Goal: Task Accomplishment & Management: Manage account settings

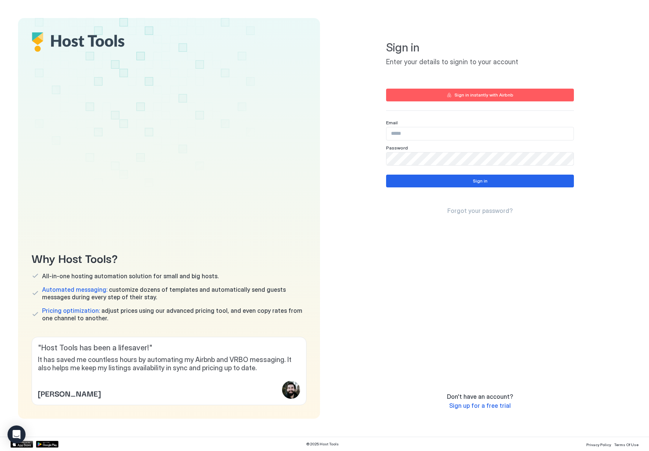
click at [481, 94] on div "Sign in instantly with Airbnb" at bounding box center [484, 95] width 59 height 7
click at [445, 135] on input "Input Field" at bounding box center [480, 133] width 187 height 13
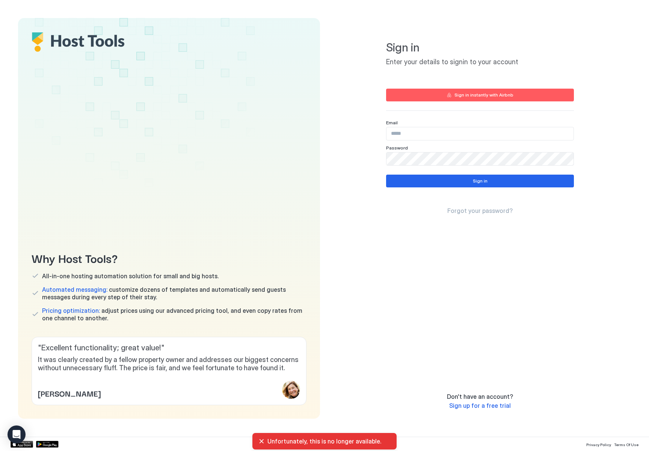
click at [448, 97] on icon "button" at bounding box center [449, 95] width 5 height 5
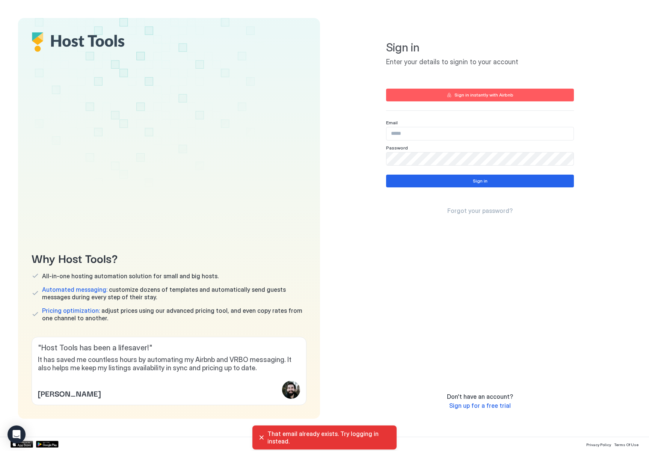
click at [437, 130] on input "Input Field" at bounding box center [480, 133] width 187 height 13
click at [436, 132] on input "Input Field" at bounding box center [480, 133] width 187 height 13
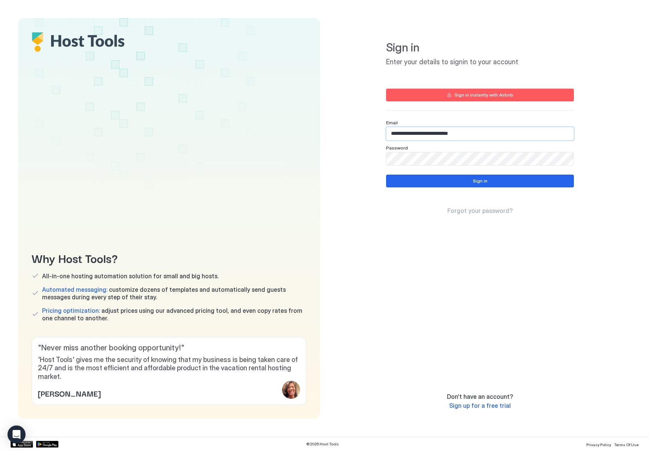
type input "**********"
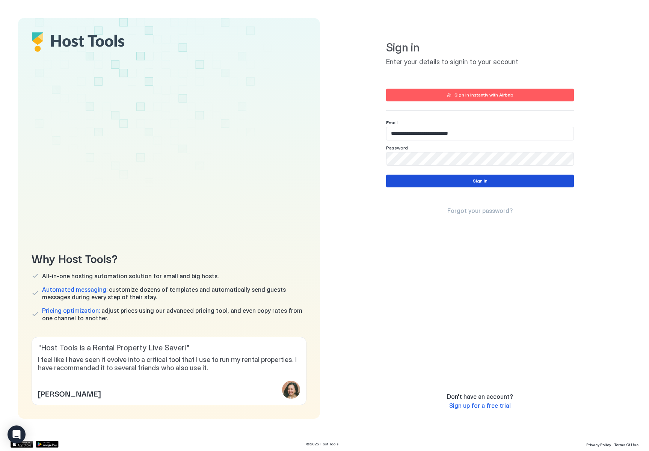
click at [461, 180] on button "Sign in" at bounding box center [480, 181] width 188 height 13
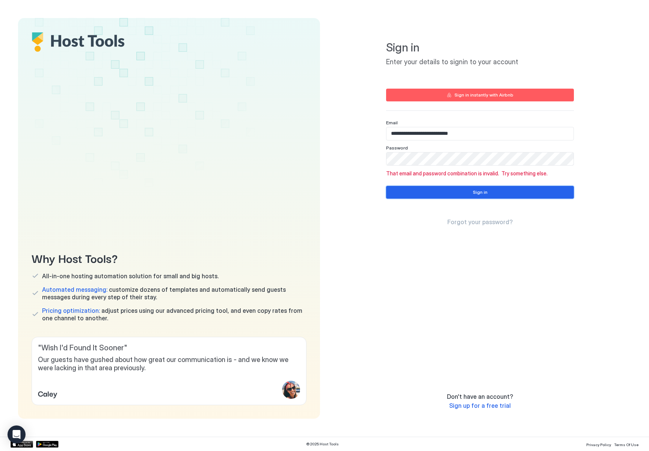
click at [450, 190] on button "Sign in" at bounding box center [480, 192] width 188 height 13
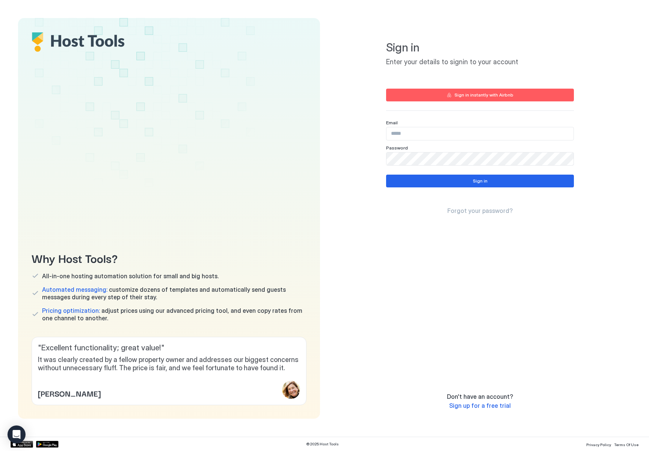
click at [453, 92] on button "Sign in instantly with Airbnb" at bounding box center [480, 95] width 188 height 13
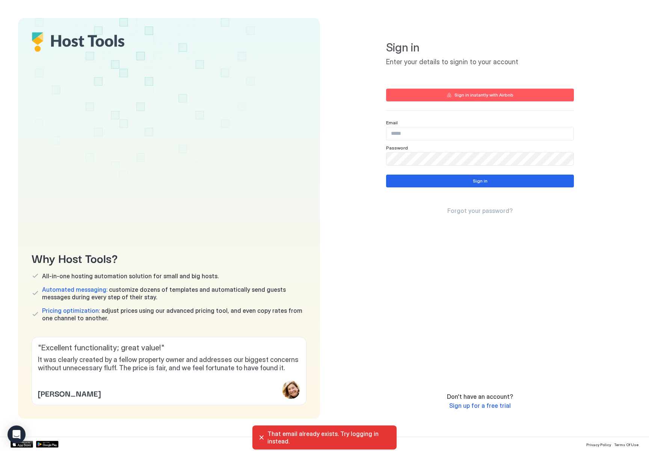
click at [449, 131] on input "Input Field" at bounding box center [480, 133] width 187 height 13
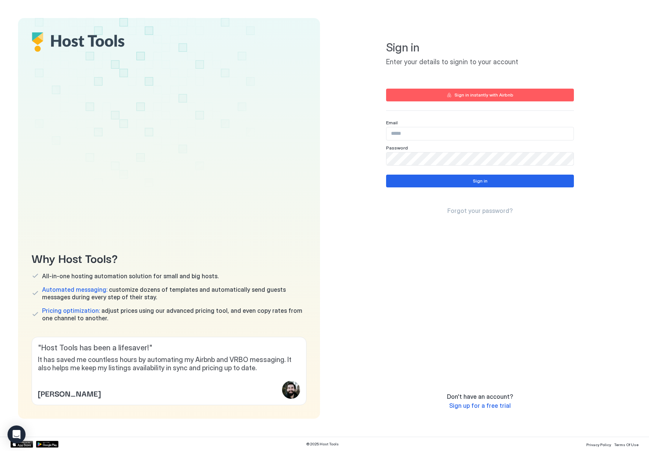
click at [467, 211] on span "Forgot your password?" at bounding box center [479, 211] width 65 height 8
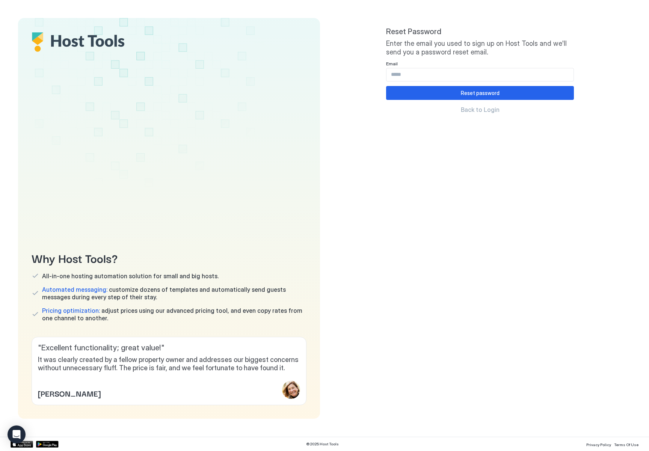
click at [453, 75] on input "Input Field" at bounding box center [480, 74] width 187 height 13
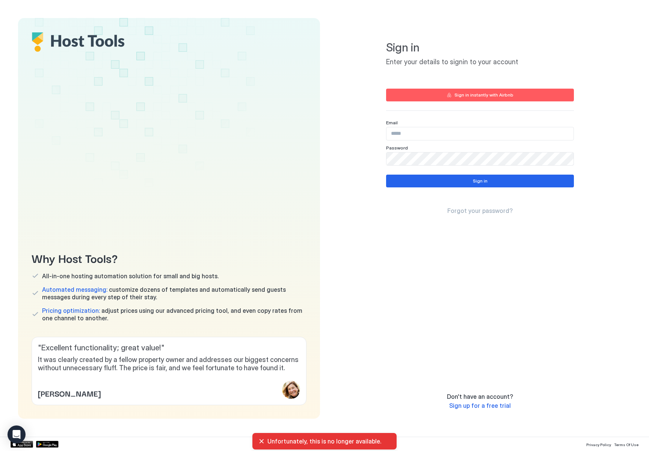
click at [411, 127] on div at bounding box center [480, 134] width 188 height 14
click at [410, 131] on input "Input Field" at bounding box center [480, 133] width 187 height 13
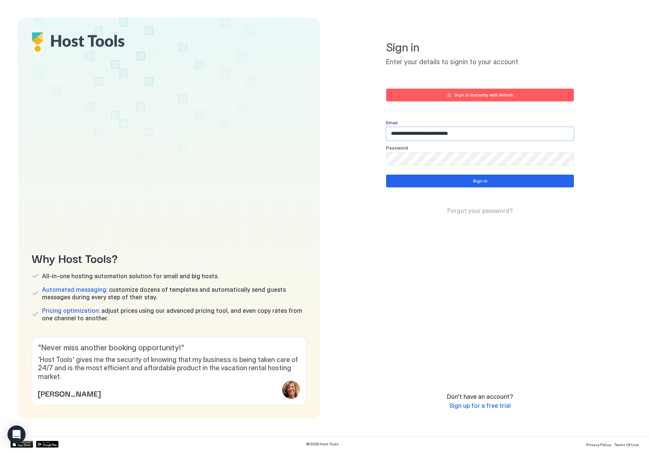
type input "**********"
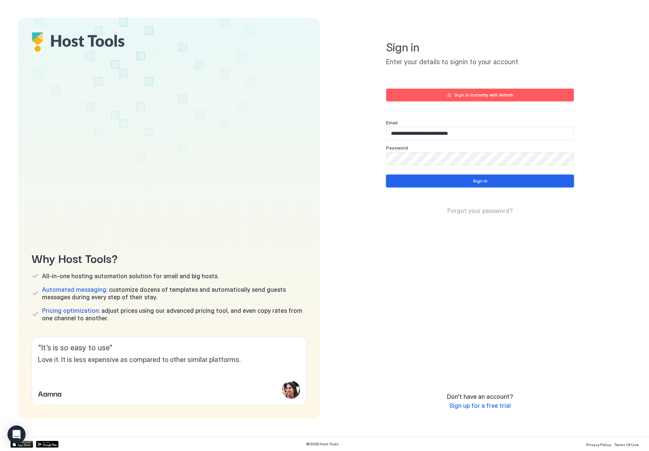
click at [413, 177] on button "Sign in" at bounding box center [480, 181] width 188 height 13
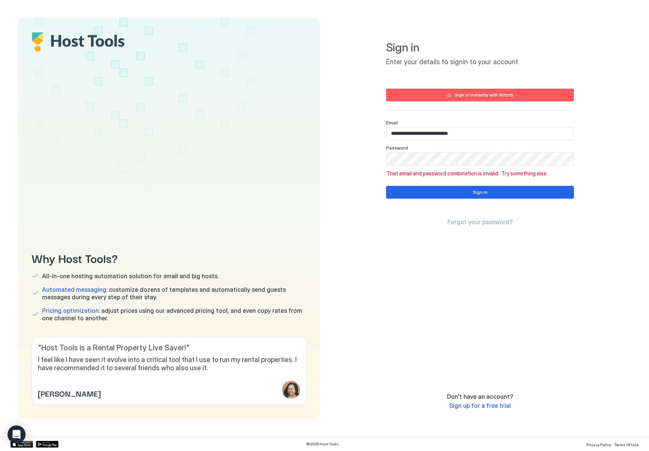
click at [470, 227] on div "**********" at bounding box center [480, 203] width 188 height 352
click at [469, 220] on span "Forgot your password?" at bounding box center [479, 222] width 65 height 8
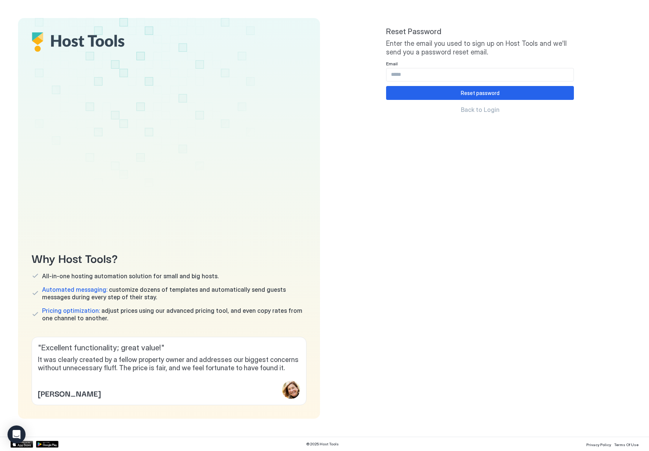
click at [452, 83] on div "Reset Password Enter the email you used to sign up on Host Tools and we'll send…" at bounding box center [480, 70] width 188 height 86
click at [452, 77] on input "Input Field" at bounding box center [480, 74] width 187 height 13
type input "**********"
click at [450, 101] on div "Reset password Back to Login" at bounding box center [480, 99] width 188 height 27
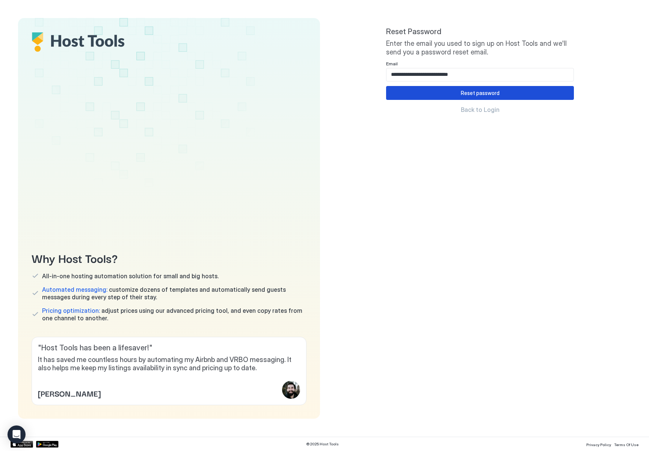
click at [450, 87] on button "Reset password" at bounding box center [480, 93] width 188 height 14
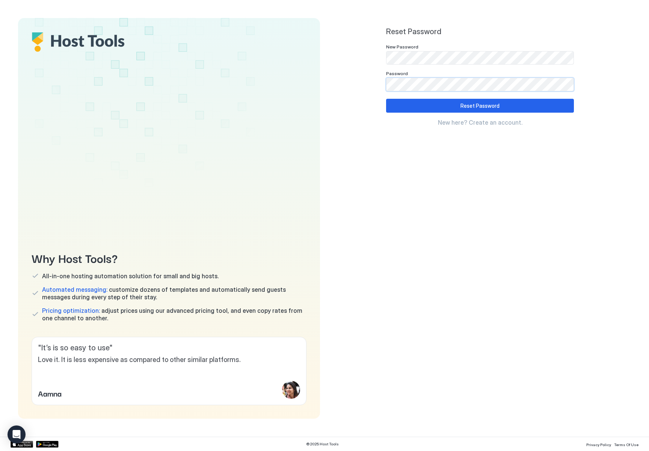
click at [487, 105] on div "Reset Password" at bounding box center [480, 106] width 39 height 8
click at [446, 113] on div "Reset Password New here? Create an account." at bounding box center [480, 112] width 188 height 27
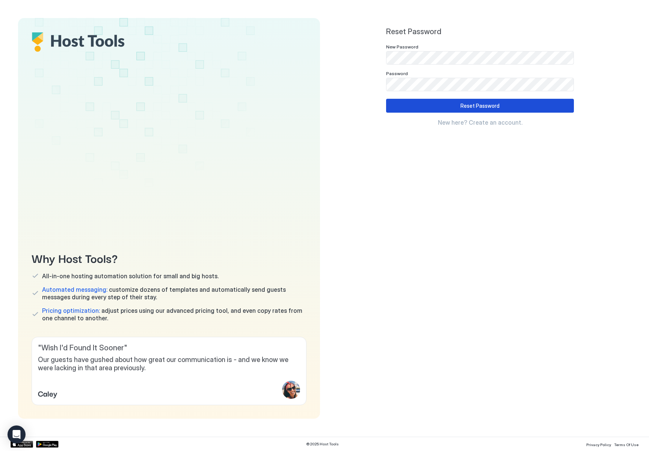
click at [446, 103] on button "Reset Password" at bounding box center [480, 106] width 188 height 14
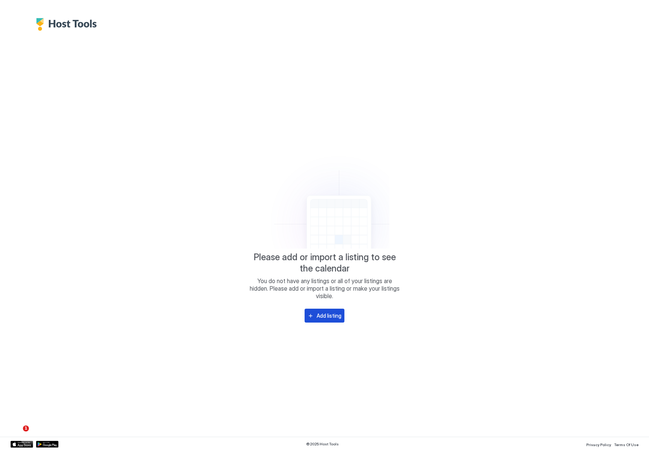
click at [322, 309] on button "Add listing" at bounding box center [325, 316] width 40 height 14
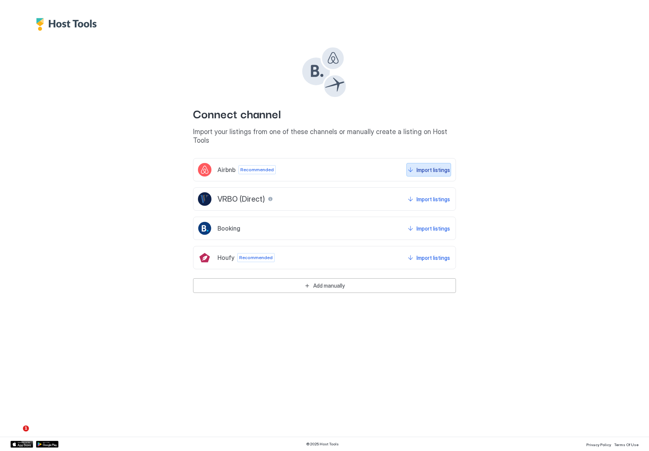
click at [416, 163] on button "Import listings" at bounding box center [429, 170] width 45 height 14
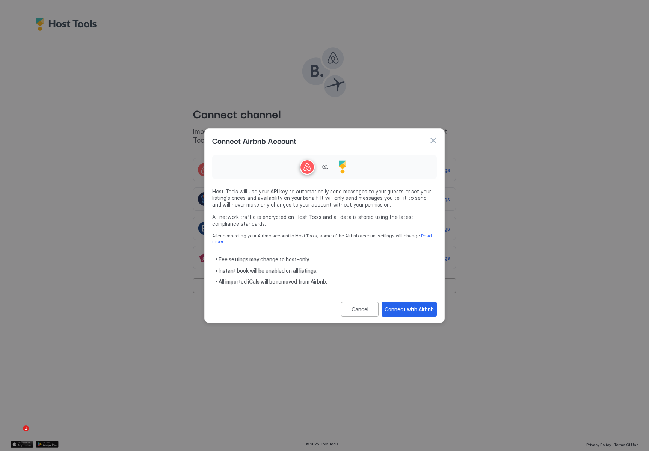
click at [429, 140] on button "button" at bounding box center [433, 141] width 8 height 8
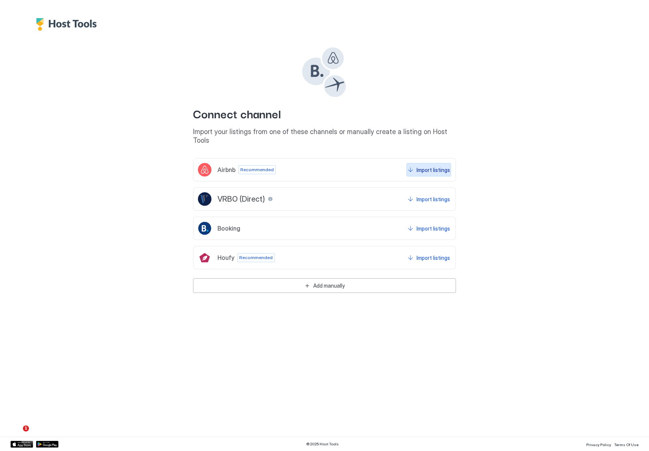
click at [415, 163] on button "Import listings" at bounding box center [429, 170] width 45 height 14
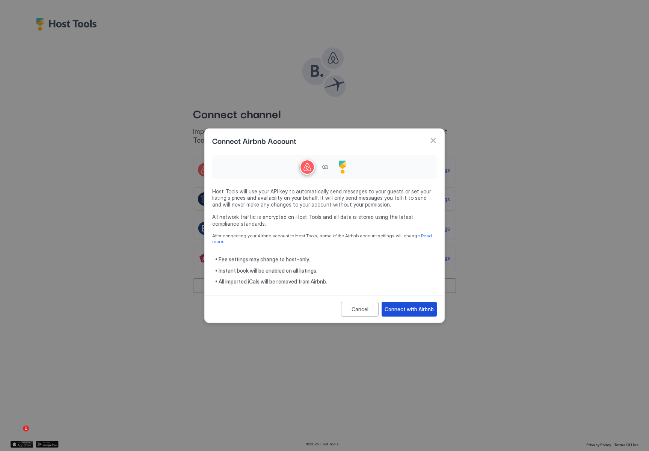
click at [401, 305] on div "Connect with Airbnb" at bounding box center [409, 309] width 49 height 8
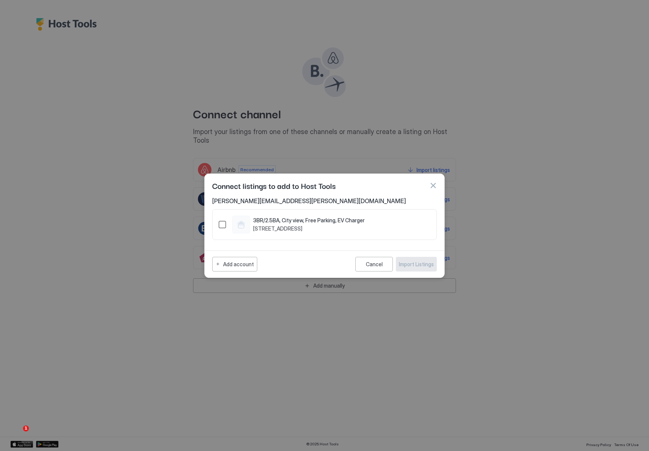
click at [221, 227] on div "1498261808729263676" at bounding box center [223, 225] width 8 height 8
click at [407, 262] on div "Import Listings" at bounding box center [416, 264] width 35 height 8
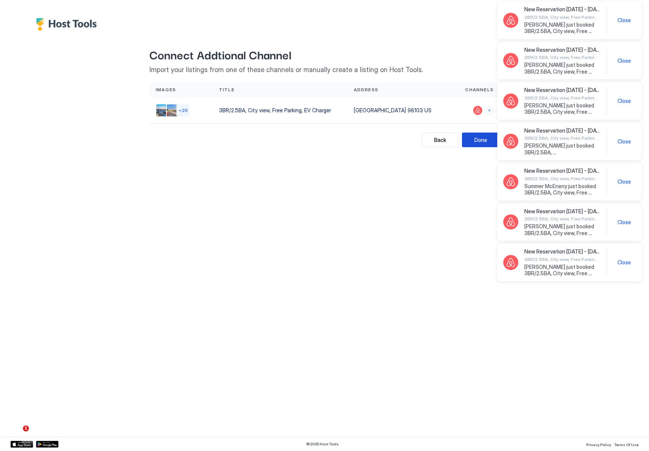
click at [479, 138] on div "Done" at bounding box center [481, 140] width 13 height 8
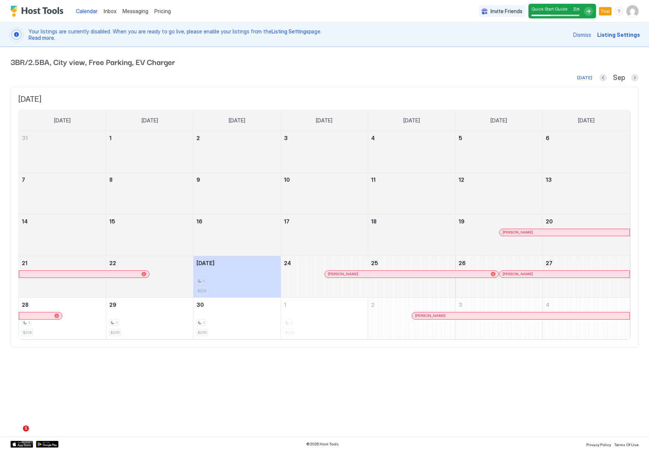
click at [625, 36] on span "Listing Settings" at bounding box center [618, 35] width 43 height 8
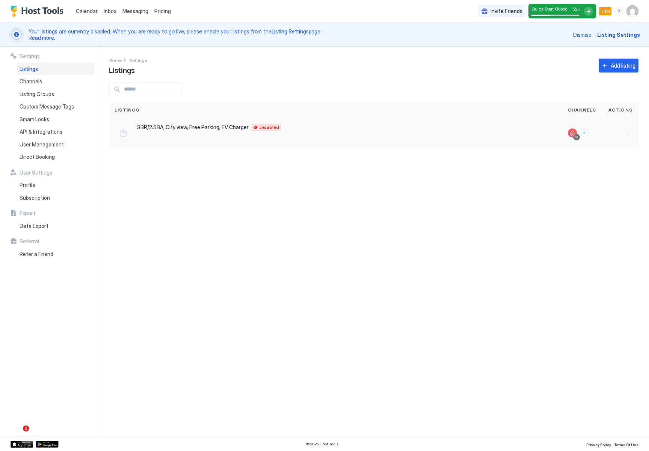
click at [269, 127] on span "Disabled" at bounding box center [270, 127] width 20 height 0
click at [625, 131] on button "More options" at bounding box center [628, 132] width 9 height 9
click at [394, 164] on div at bounding box center [324, 225] width 649 height 451
click at [266, 127] on span "Disabled" at bounding box center [270, 127] width 20 height 0
click at [586, 135] on button "Connect channels" at bounding box center [584, 133] width 8 height 8
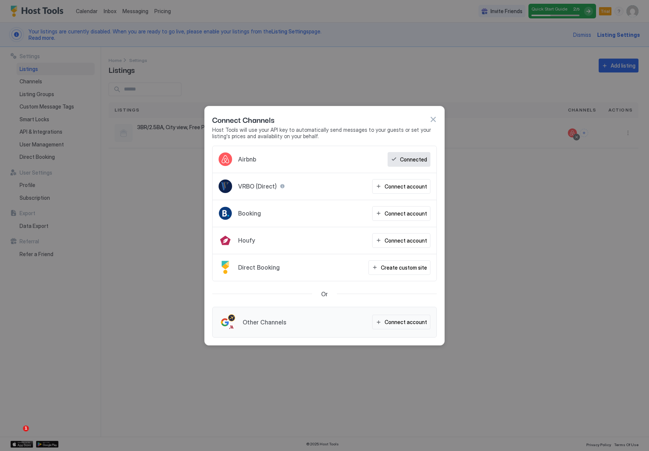
click at [434, 118] on button "button" at bounding box center [433, 120] width 8 height 8
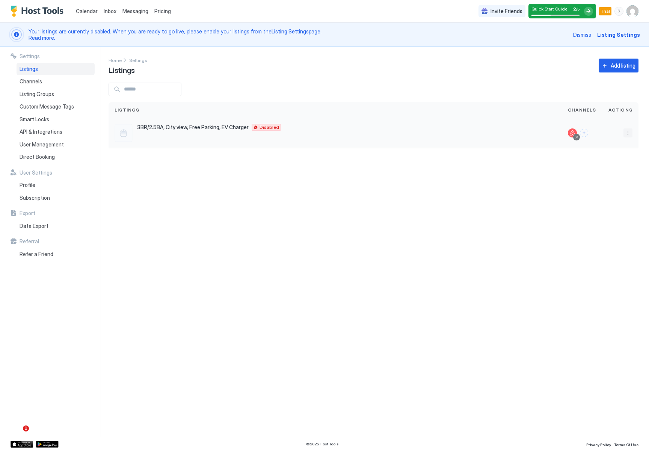
click at [628, 132] on button "More options" at bounding box center [628, 132] width 9 height 9
click at [615, 143] on span "Messaging" at bounding box center [606, 144] width 24 height 6
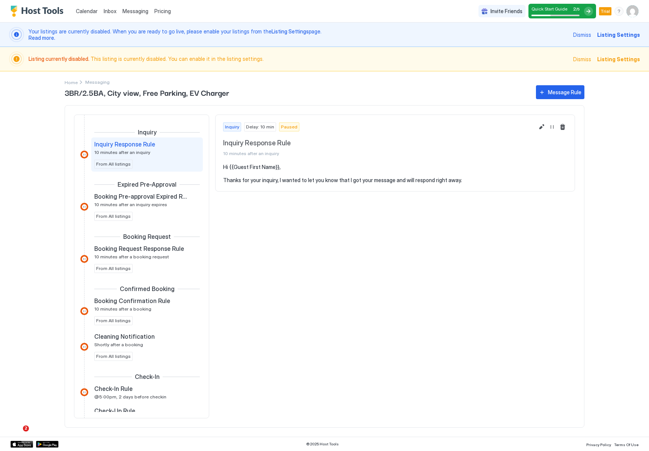
click at [61, 60] on span "Listing currently disabled." at bounding box center [60, 59] width 62 height 6
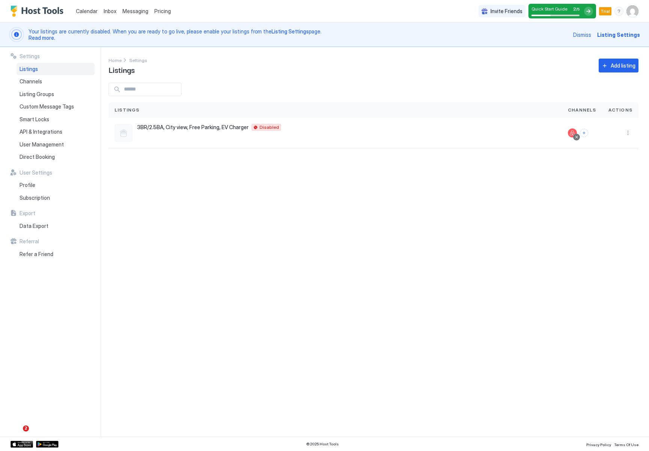
click at [626, 33] on span "Listing Settings" at bounding box center [618, 35] width 43 height 8
click at [130, 133] on div at bounding box center [124, 133] width 18 height 18
click at [121, 135] on div at bounding box center [124, 133] width 18 height 18
click at [149, 129] on span "3BR/2.5BA, City view, Free Parking, EV Charger" at bounding box center [193, 127] width 112 height 7
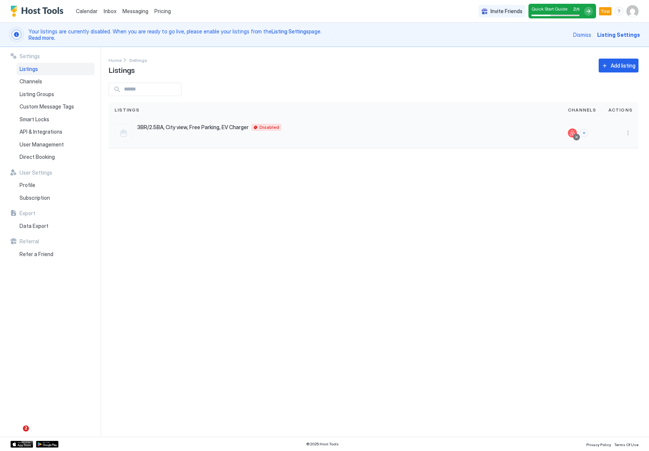
click at [234, 136] on div "3BR/2.5BA, City view, Free Parking, EV Charger [GEOGRAPHIC_DATA] 98103 US Disab…" at bounding box center [335, 133] width 441 height 18
click at [260, 127] on span "Disabled" at bounding box center [270, 127] width 20 height 0
click at [576, 135] on div at bounding box center [576, 137] width 7 height 7
click at [584, 134] on button "Connect channels" at bounding box center [584, 133] width 8 height 8
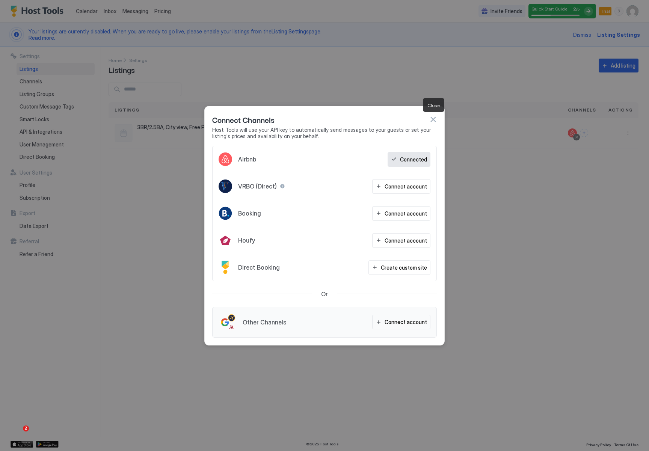
click at [434, 119] on button "button" at bounding box center [433, 120] width 8 height 8
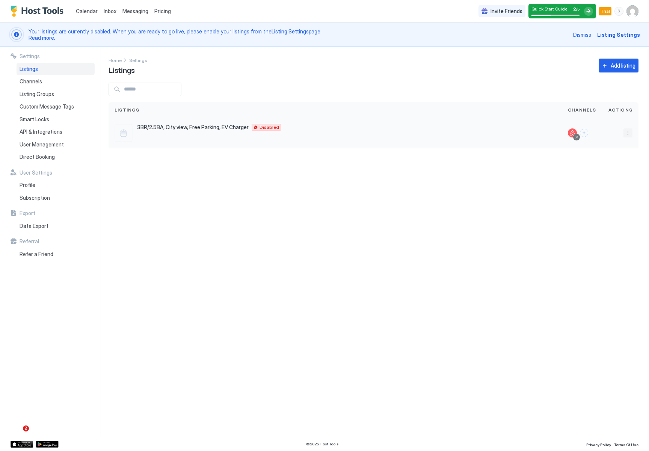
click at [627, 134] on button "More options" at bounding box center [628, 132] width 9 height 9
click at [609, 167] on span "Listing Settings" at bounding box center [610, 168] width 33 height 6
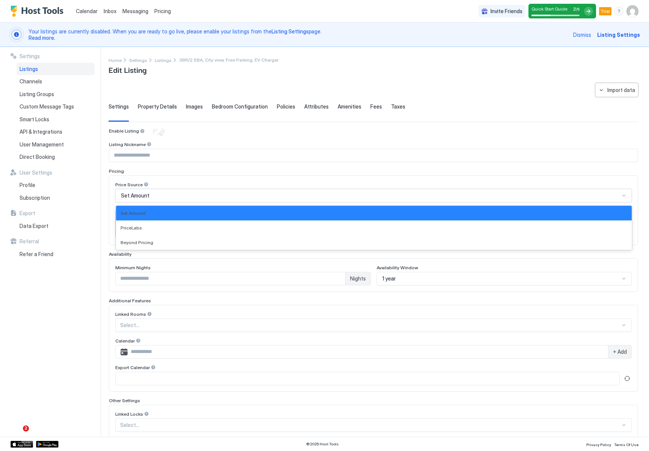
click at [154, 194] on div "Set Amount" at bounding box center [370, 195] width 499 height 7
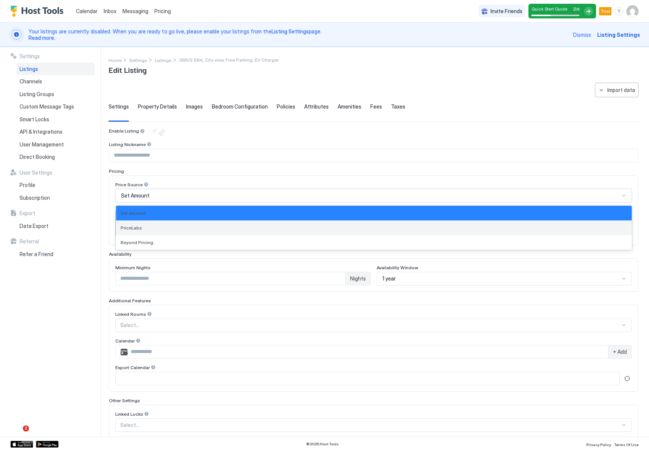
click at [142, 231] on div "PriceLabs" at bounding box center [374, 228] width 516 height 15
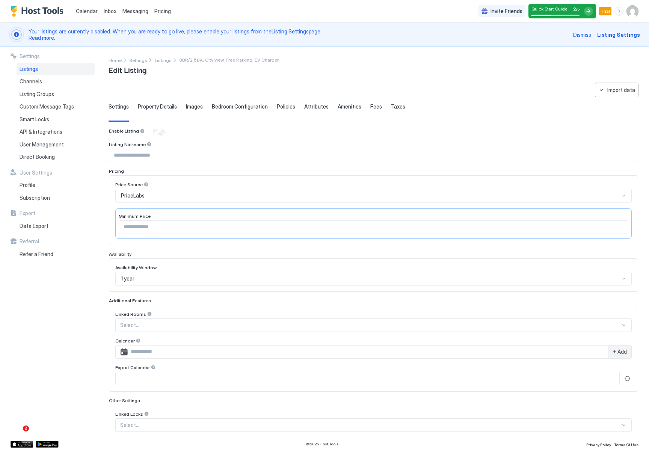
click at [178, 205] on div "Price Source PriceLabs Minimum Price" at bounding box center [373, 210] width 517 height 57
click at [169, 204] on div "Price Source PriceLabs Minimum Price" at bounding box center [373, 210] width 517 height 57
click at [164, 221] on div at bounding box center [374, 228] width 510 height 14
click at [163, 225] on input "Input Field" at bounding box center [373, 227] width 509 height 13
click at [623, 227] on input "Input Field" at bounding box center [373, 227] width 509 height 13
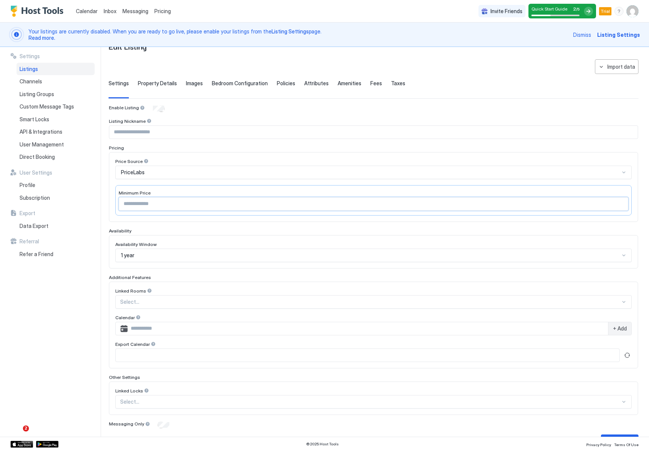
scroll to position [44, 0]
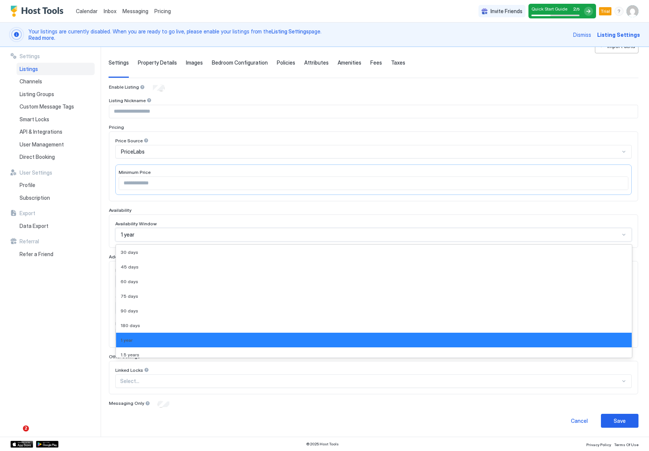
click at [158, 230] on div "1 year" at bounding box center [373, 235] width 517 height 14
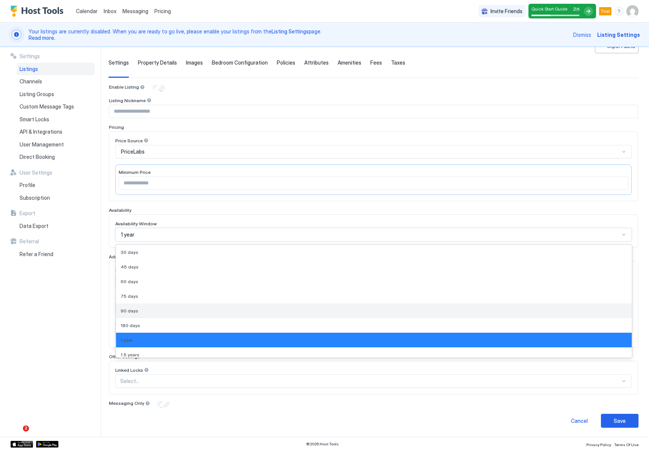
click at [142, 308] on div "90 days" at bounding box center [374, 311] width 507 height 6
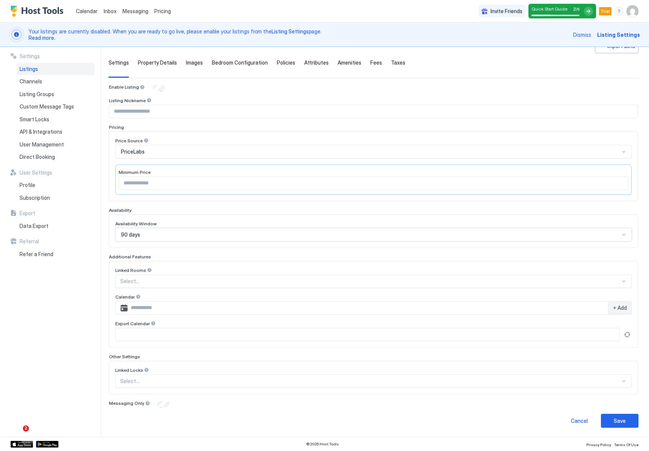
click at [207, 295] on div "Calendar" at bounding box center [373, 297] width 517 height 7
click at [627, 420] on button "Save" at bounding box center [620, 421] width 38 height 14
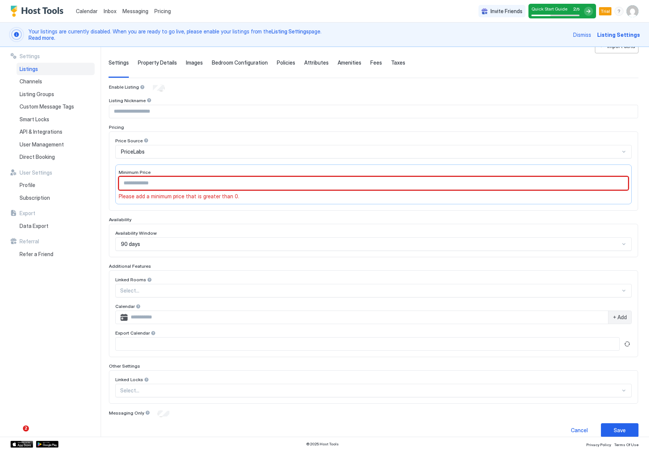
scroll to position [0, 0]
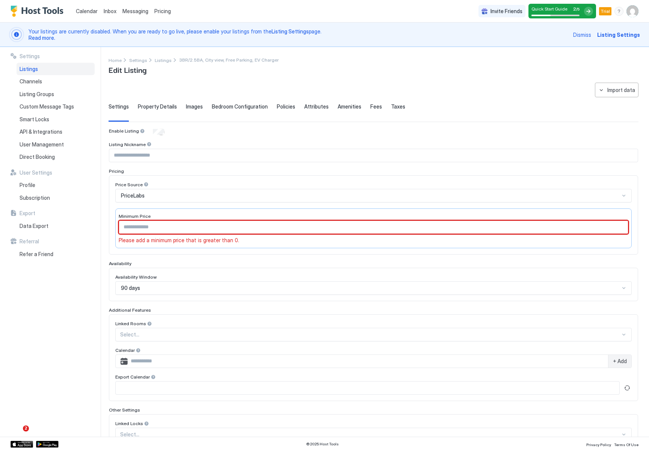
click at [162, 192] on div "PriceLabs" at bounding box center [370, 195] width 499 height 7
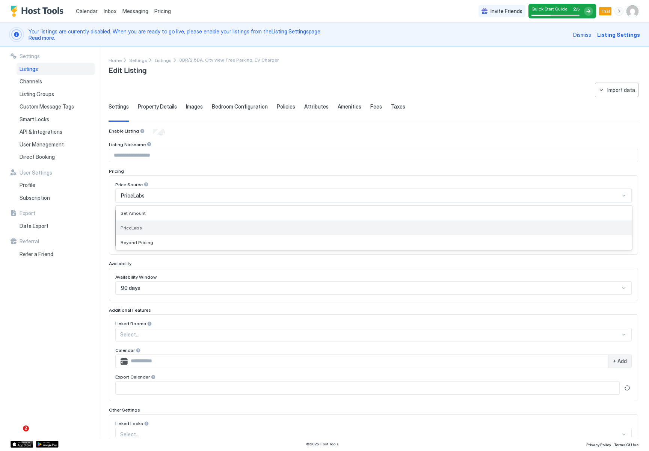
click at [144, 226] on div "PriceLabs" at bounding box center [374, 228] width 507 height 6
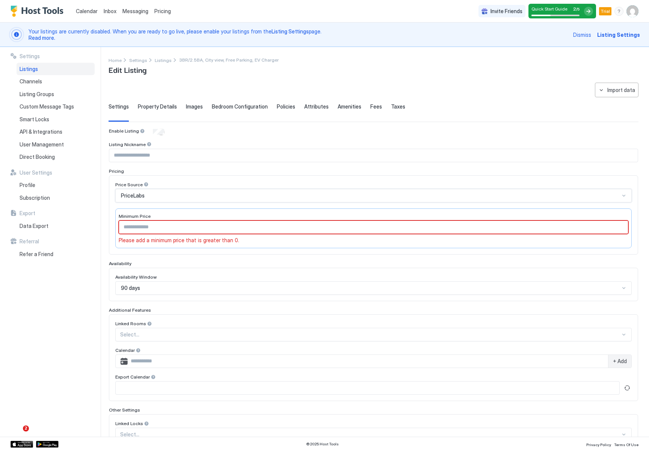
click at [144, 224] on input "Input Field" at bounding box center [373, 227] width 509 height 13
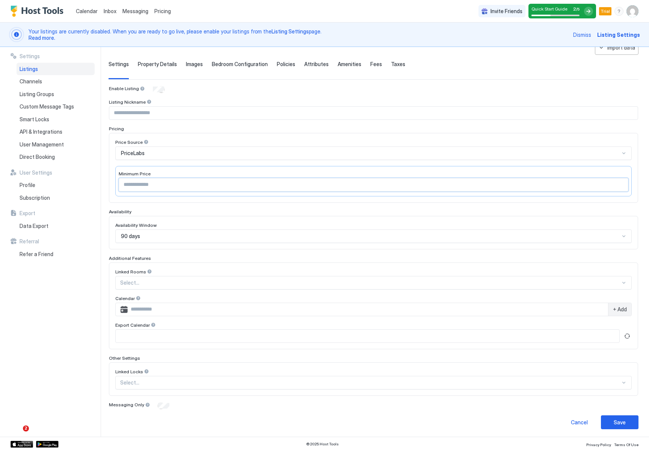
scroll to position [44, 0]
type input "***"
click at [610, 416] on button "Save" at bounding box center [620, 421] width 38 height 14
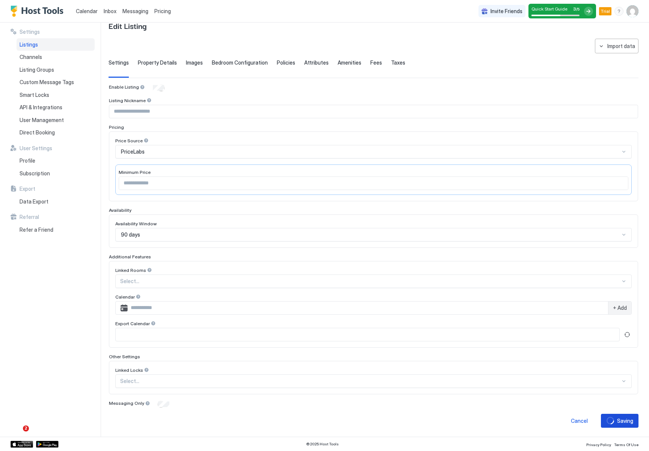
scroll to position [20, 0]
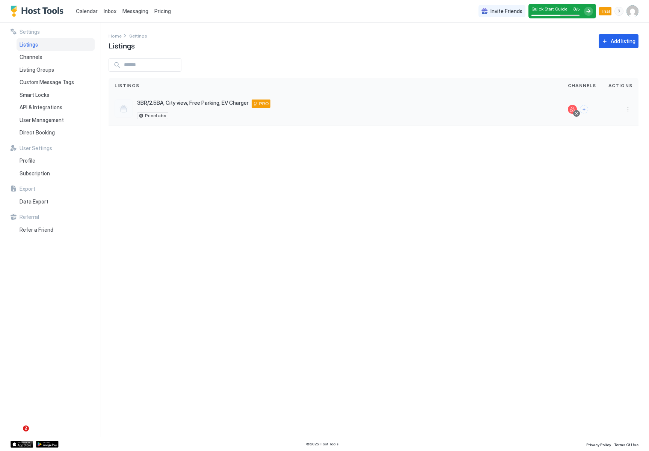
click at [239, 103] on span "3BR/2.5BA, City view, Free Parking, EV Charger" at bounding box center [193, 103] width 112 height 7
click at [257, 104] on div "PRO" at bounding box center [261, 104] width 19 height 8
